Goal: Information Seeking & Learning: Learn about a topic

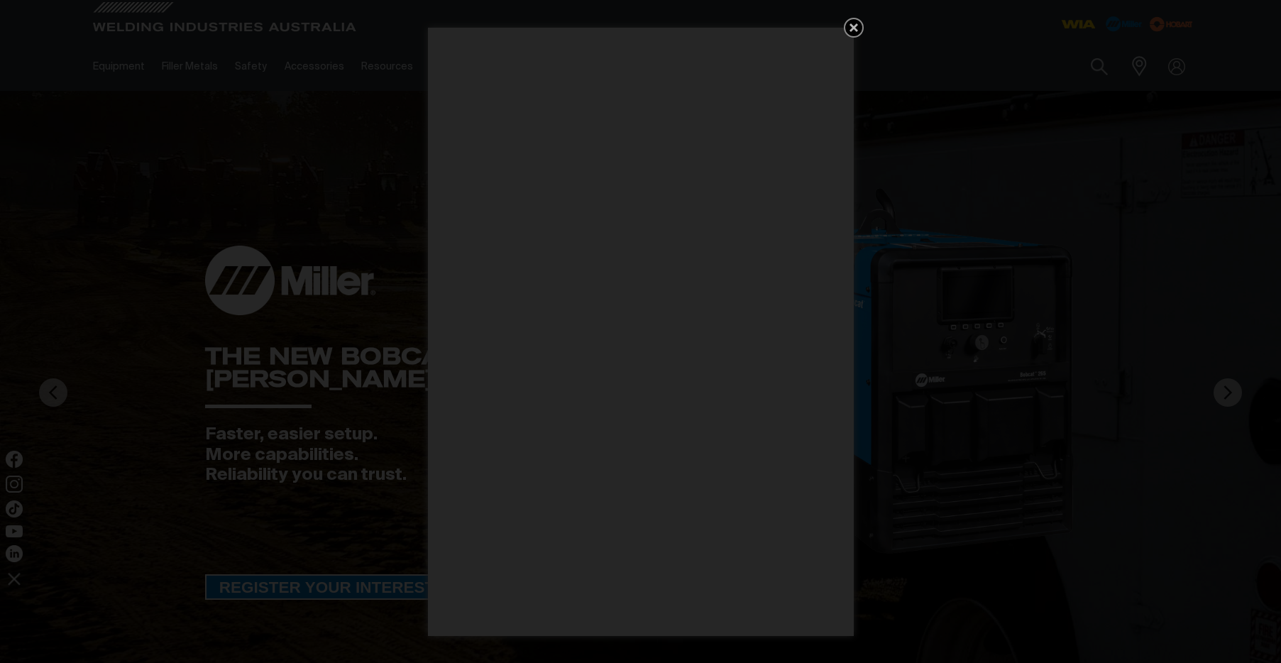
click at [855, 26] on icon "Get 5 WIA Welding Guides Free!" at bounding box center [853, 27] width 9 height 9
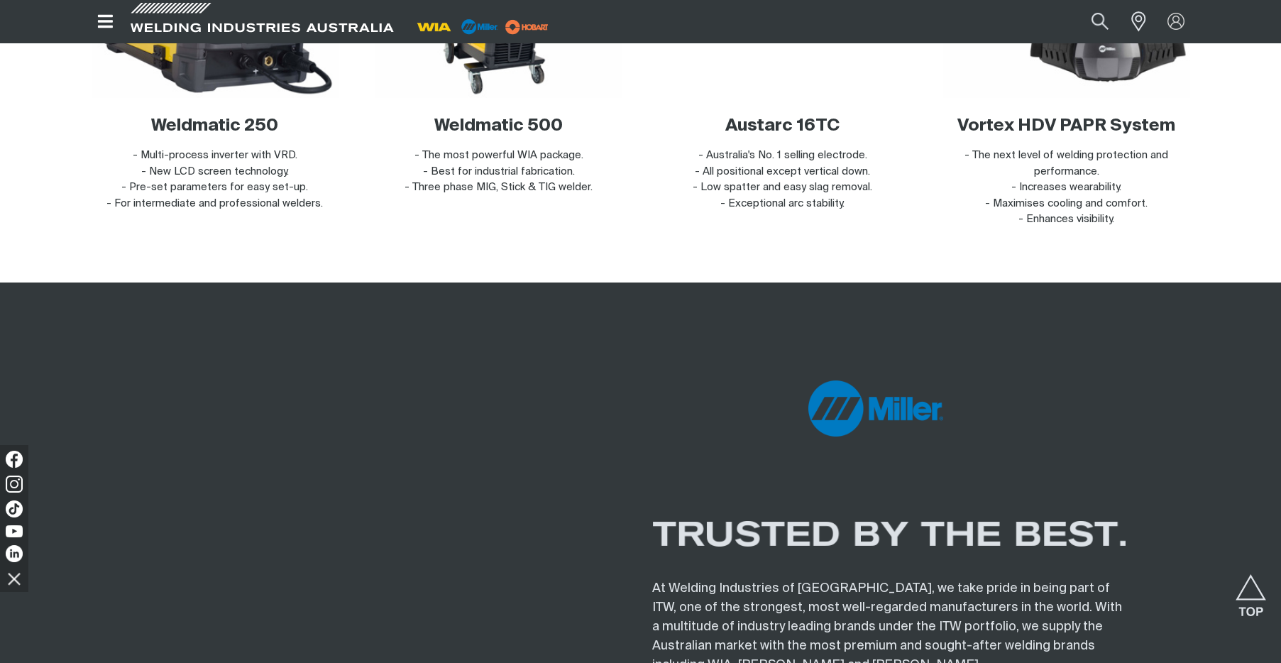
scroll to position [4442, 0]
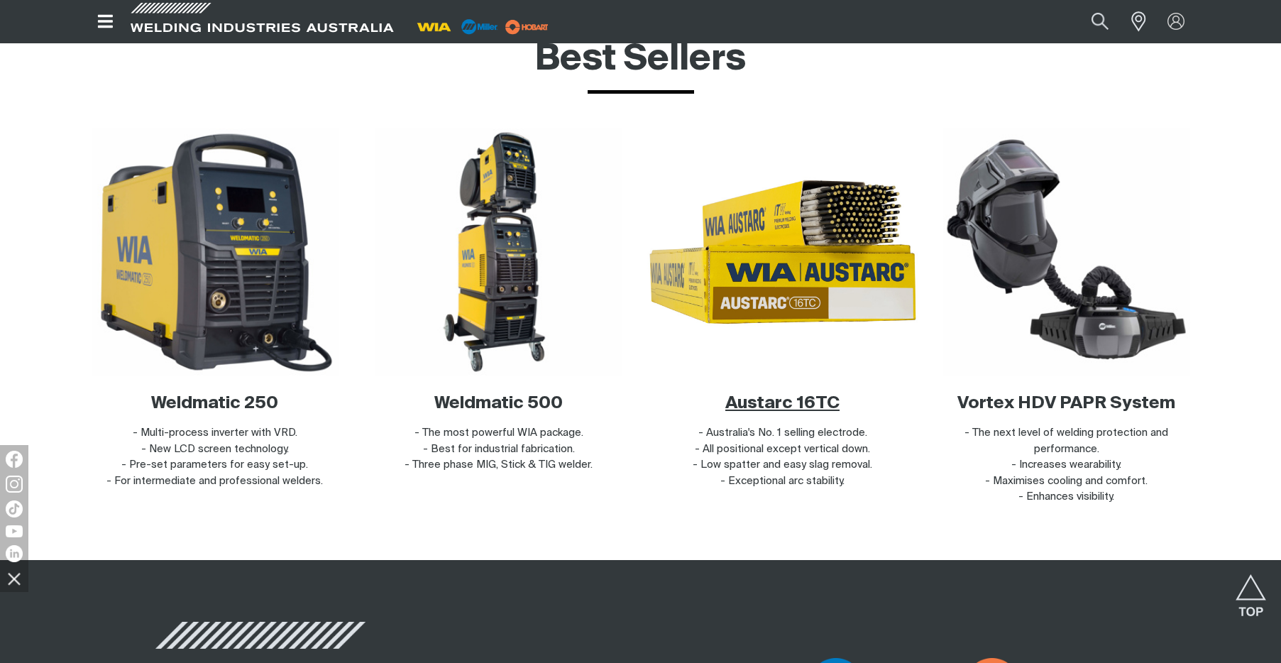
click at [802, 289] on img at bounding box center [782, 252] width 272 height 272
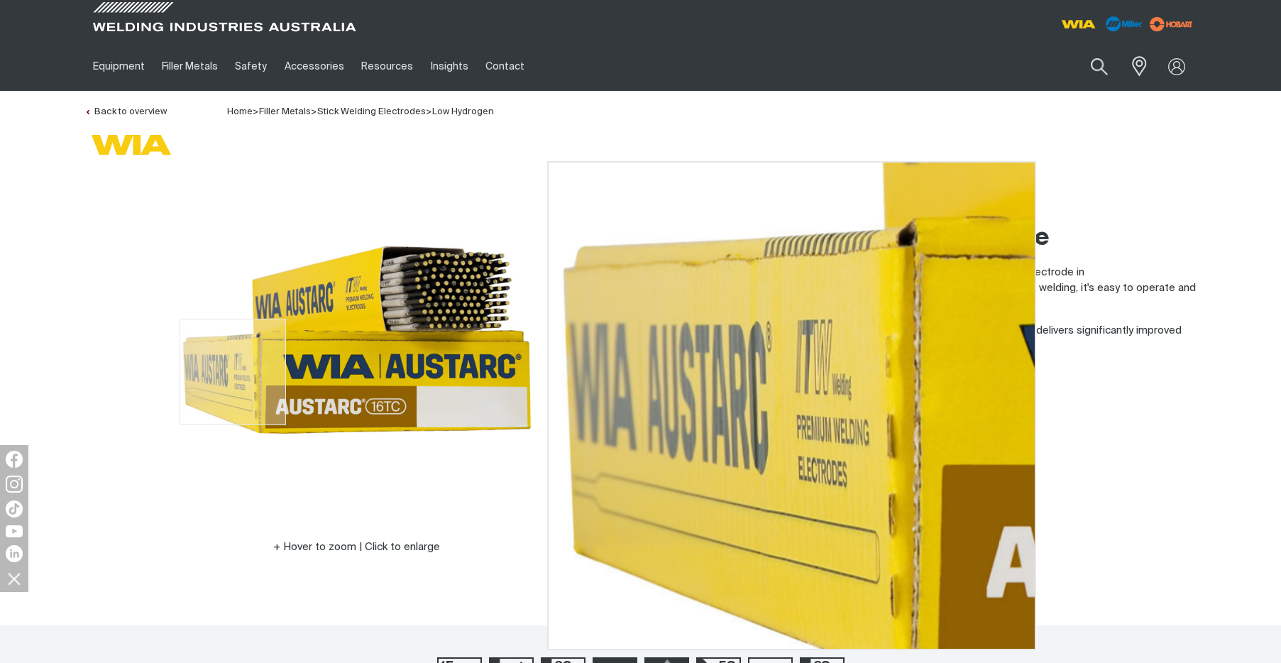
click at [205, 372] on img at bounding box center [356, 339] width 355 height 355
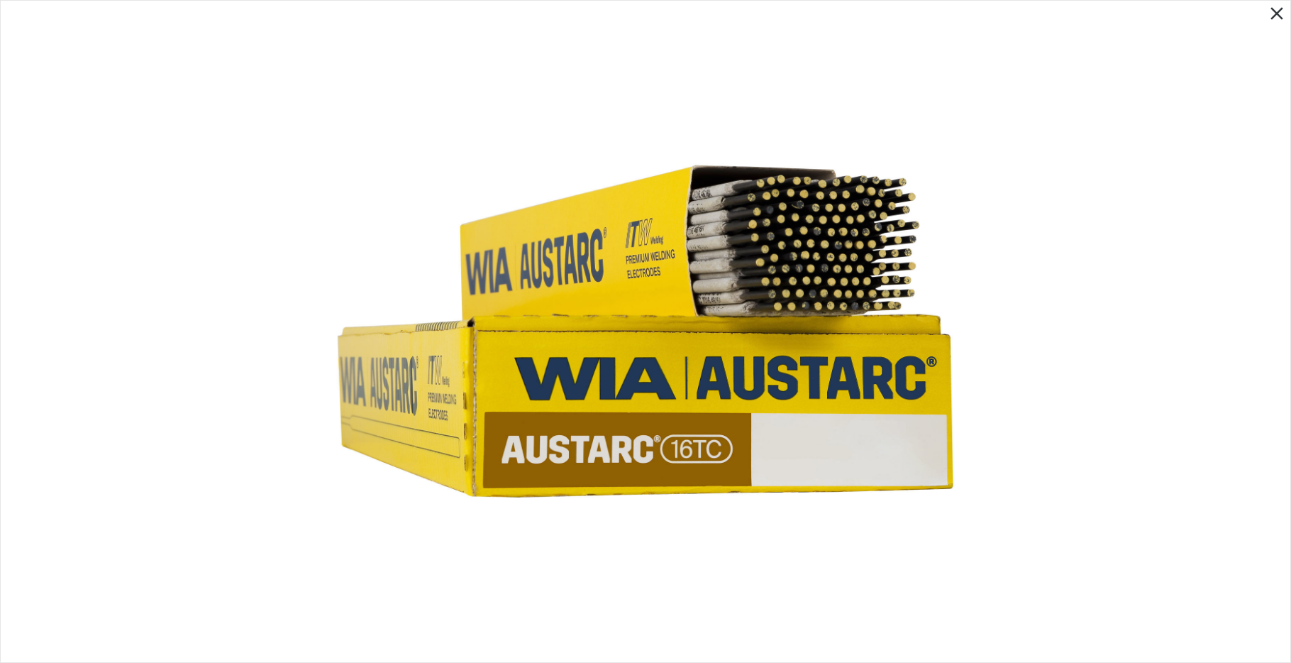
click at [1272, 14] on icon "Close pop-up overlay" at bounding box center [1276, 13] width 21 height 21
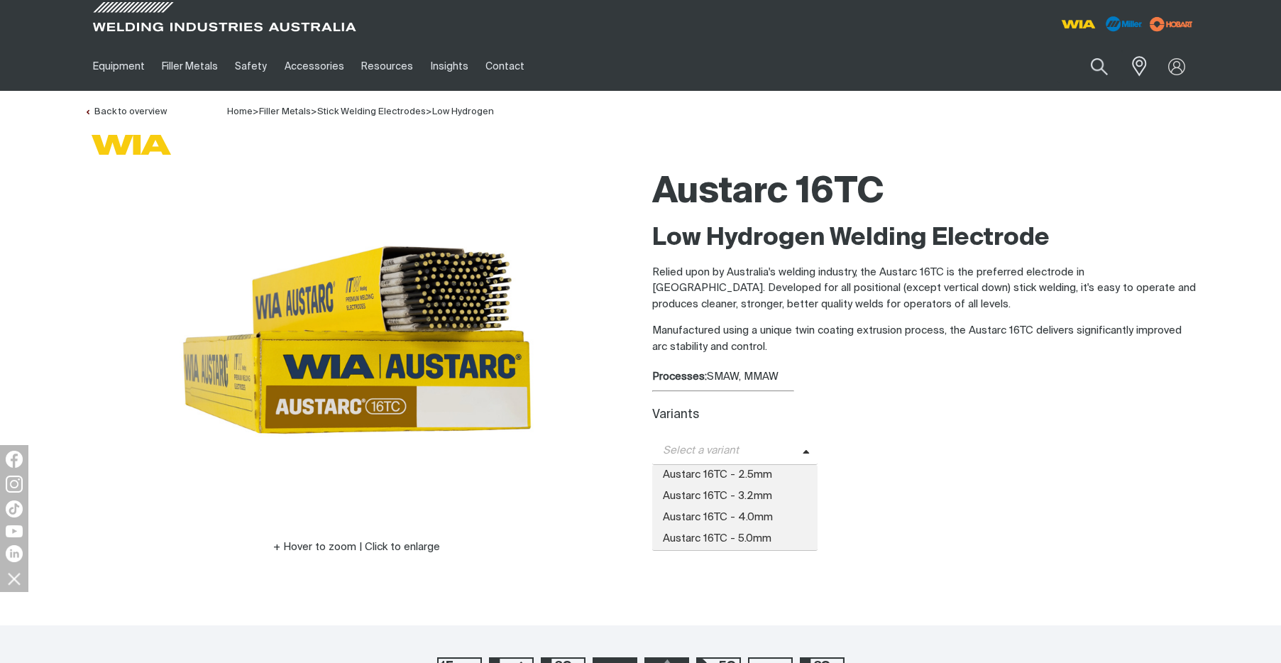
click at [783, 454] on span "Select a variant" at bounding box center [727, 451] width 150 height 16
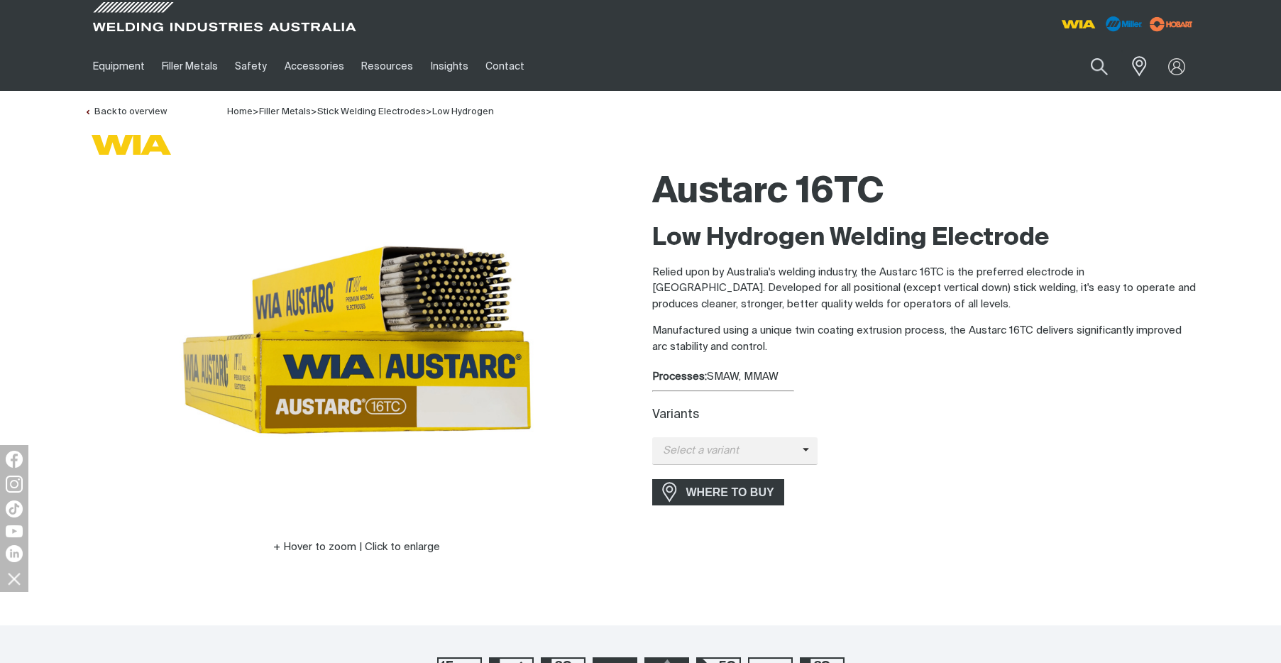
click at [1081, 472] on div "Austarc 16TC Low Hydrogen Welding Electrode Relied upon by Australia's welding …" at bounding box center [924, 378] width 545 height 433
click at [1051, 418] on div "Variants" at bounding box center [924, 415] width 545 height 15
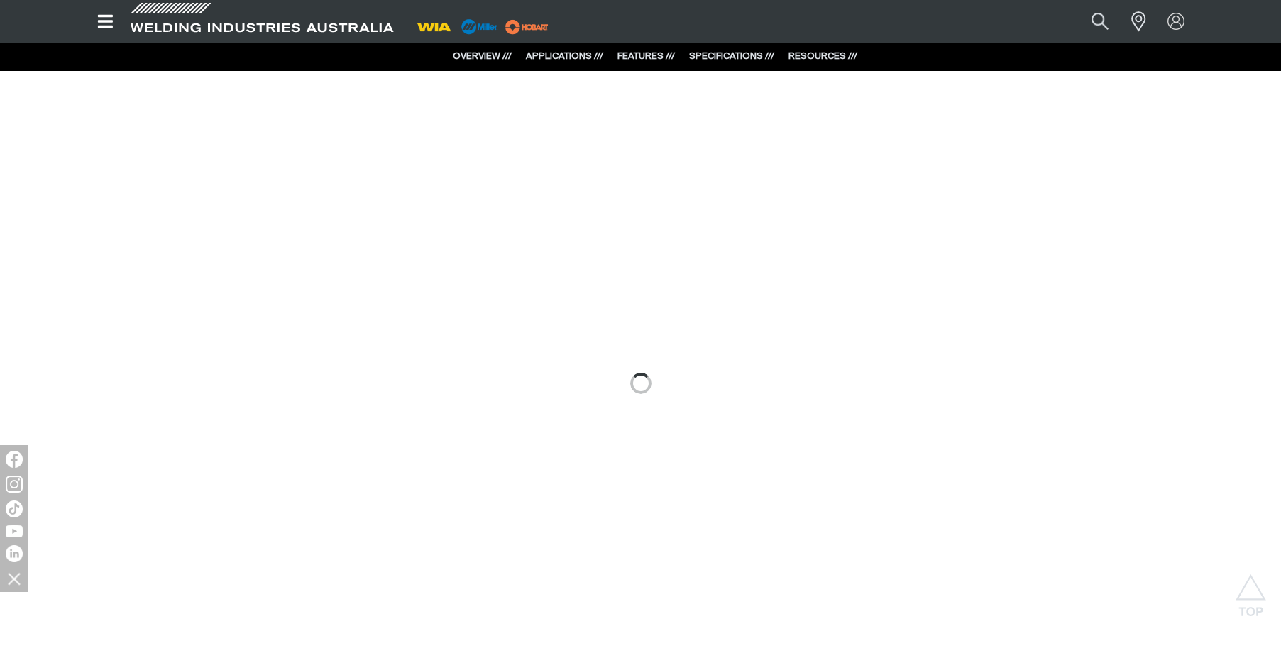
scroll to position [1341, 0]
